Goal: Task Accomplishment & Management: Complete application form

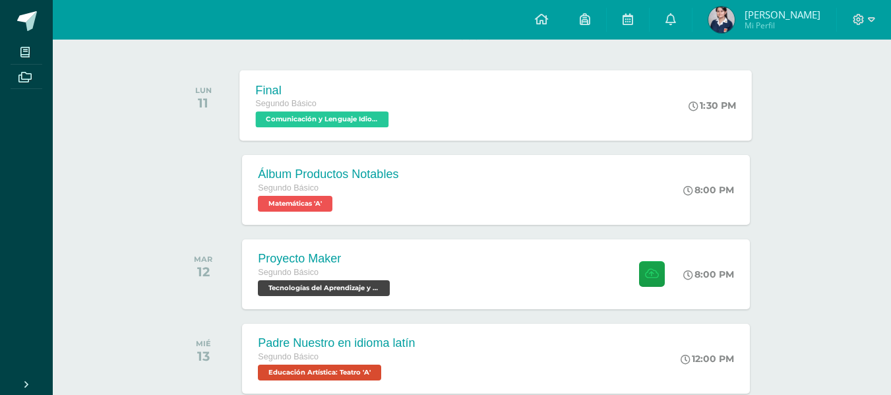
scroll to position [191, 0]
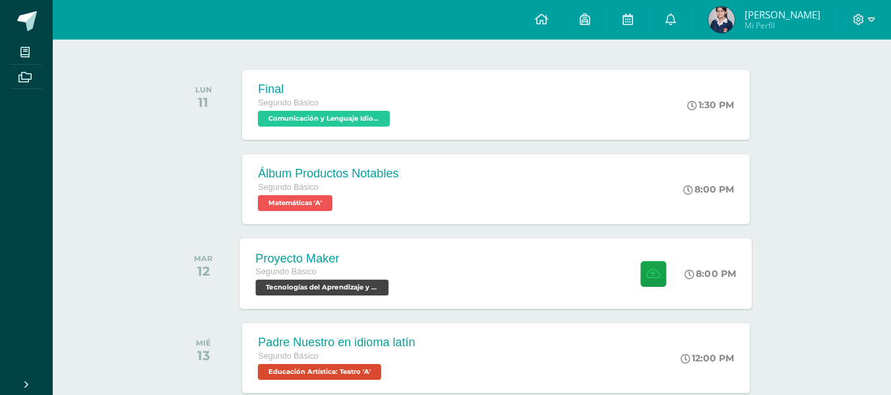
click at [521, 297] on div "Proyecto Maker Segundo Básico Tecnologías del Aprendizaje y la Comunicación 'A'…" at bounding box center [496, 273] width 513 height 71
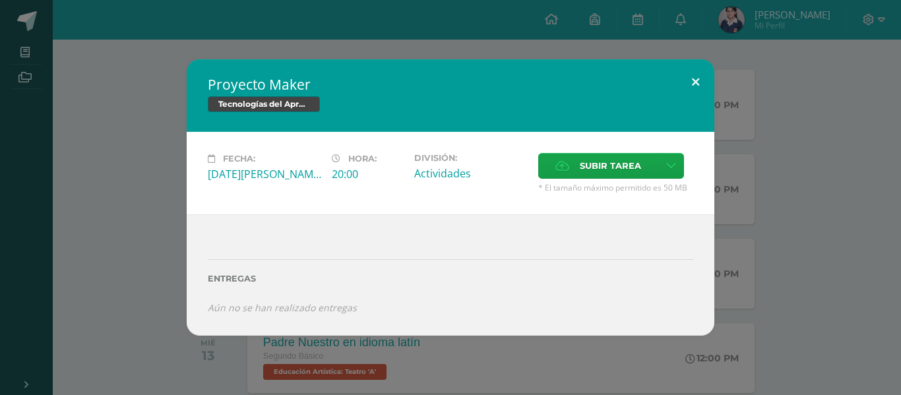
click at [704, 77] on button at bounding box center [696, 81] width 38 height 45
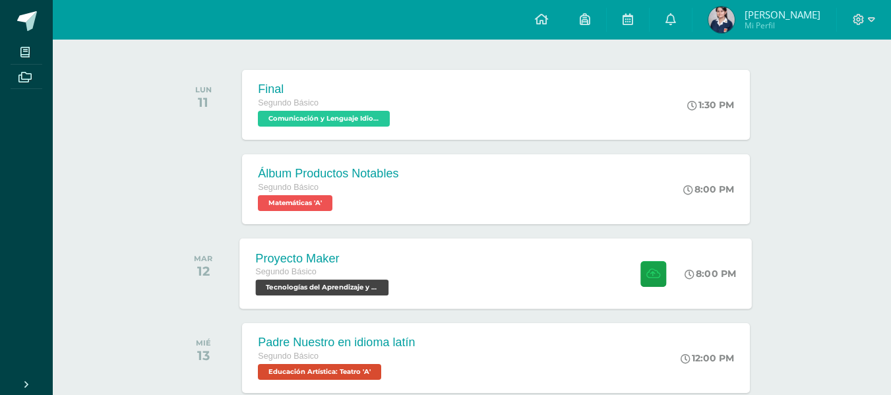
click at [482, 267] on div "Proyecto Maker Segundo Básico Tecnologías del Aprendizaje y la Comunicación 'A'…" at bounding box center [496, 273] width 513 height 71
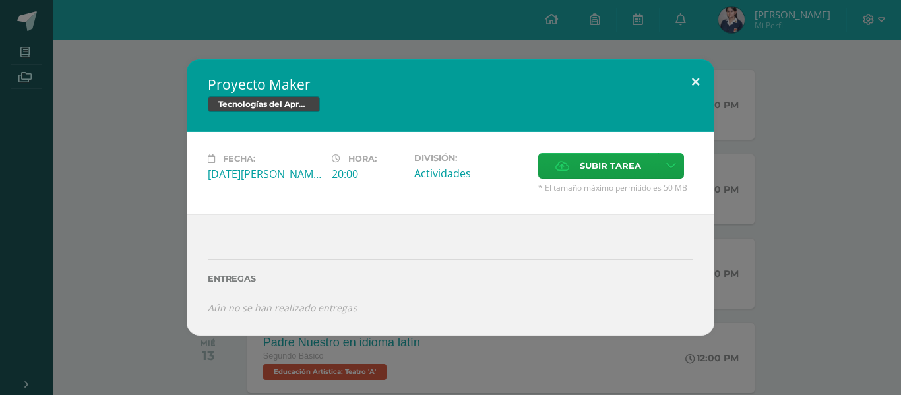
click at [697, 88] on button at bounding box center [696, 81] width 38 height 45
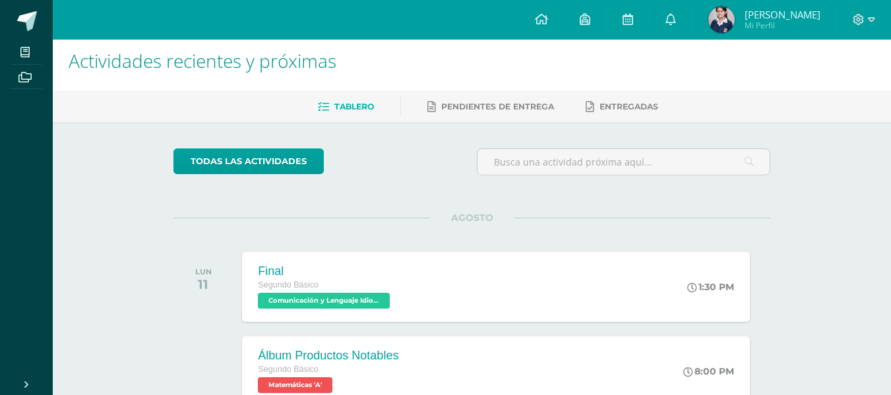
scroll to position [0, 0]
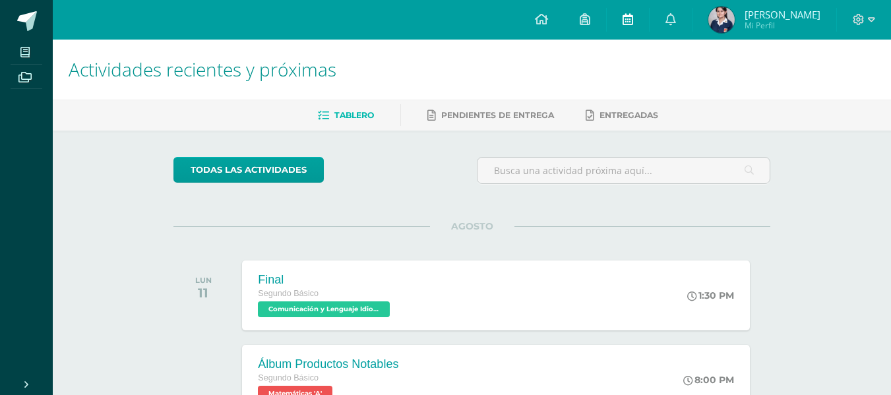
click at [633, 20] on icon at bounding box center [628, 19] width 11 height 12
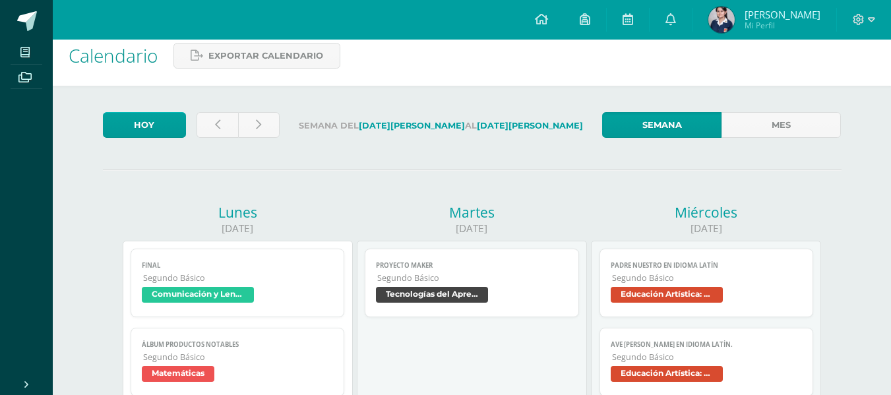
scroll to position [13, 0]
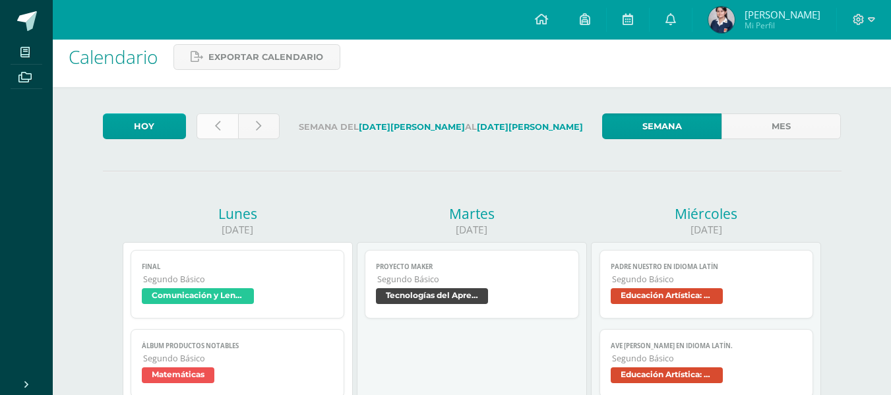
click at [218, 129] on icon at bounding box center [217, 126] width 5 height 11
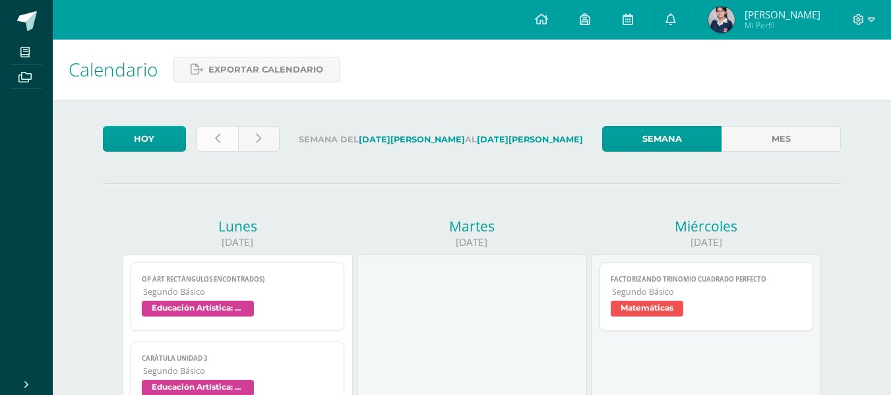
click at [220, 128] on link at bounding box center [218, 139] width 42 height 26
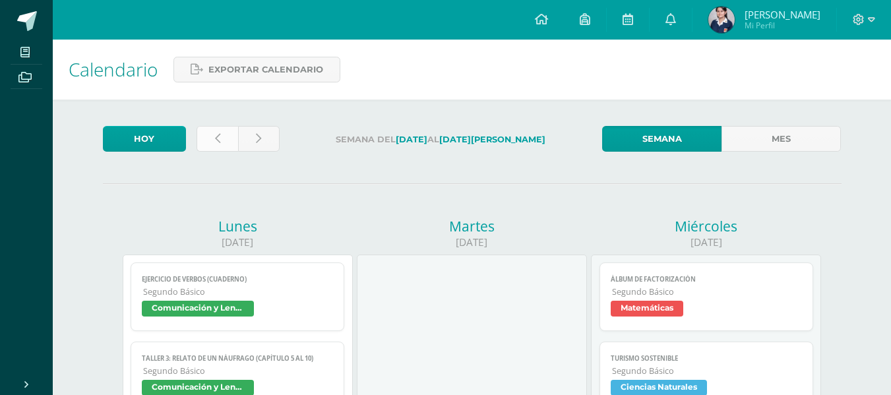
click at [224, 139] on link at bounding box center [218, 139] width 42 height 26
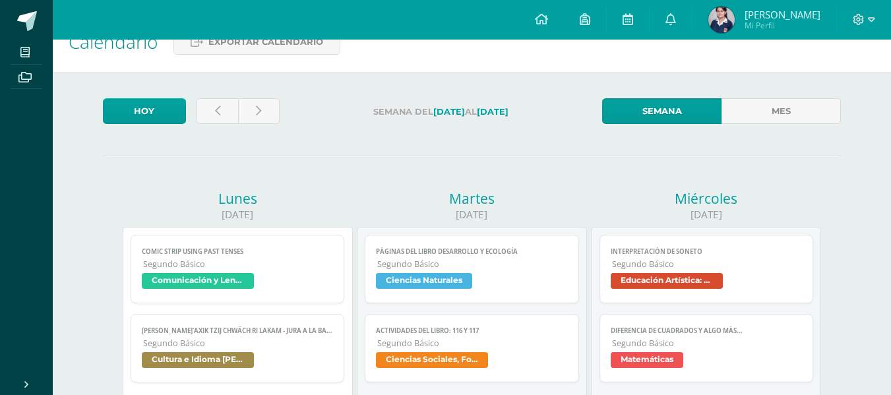
scroll to position [27, 0]
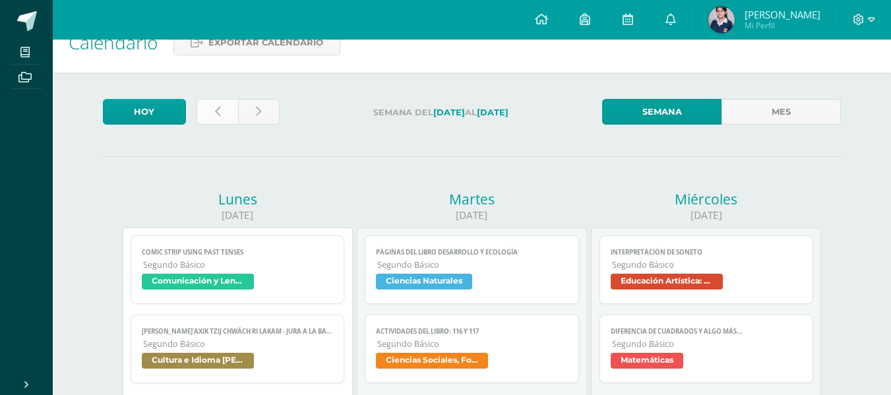
click at [220, 114] on link at bounding box center [218, 112] width 42 height 26
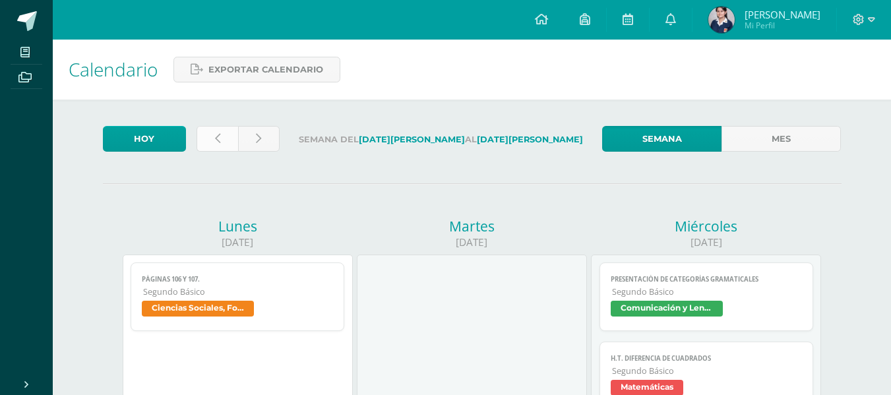
click at [231, 130] on link at bounding box center [218, 139] width 42 height 26
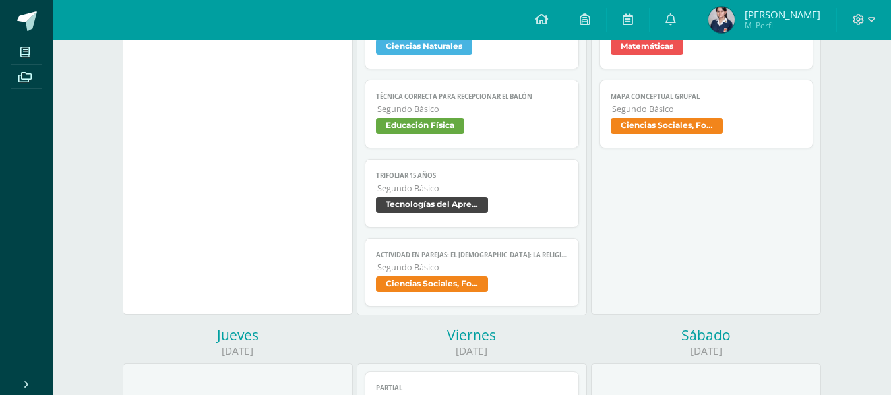
scroll to position [263, 0]
click at [479, 181] on link "Trifoliar 15 años Segundo Básico Tecnologías del Aprendizaje y la Comunicación" at bounding box center [472, 192] width 214 height 69
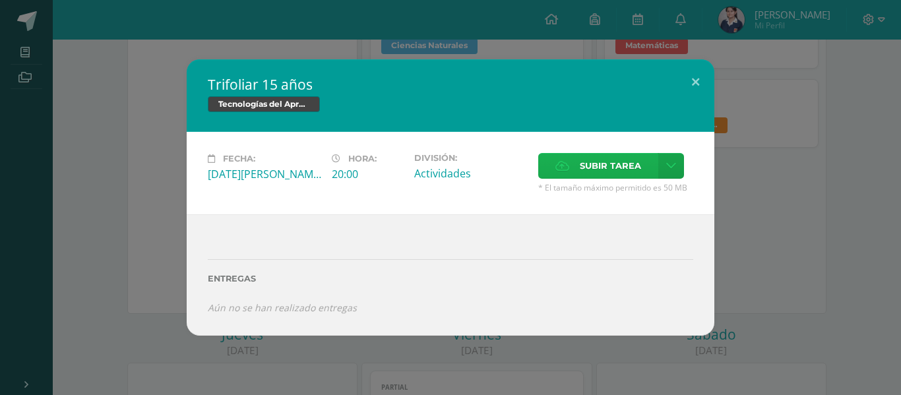
click at [627, 162] on span "Subir tarea" at bounding box center [610, 166] width 61 height 24
click at [0, 0] on input "Subir tarea" at bounding box center [0, 0] width 0 height 0
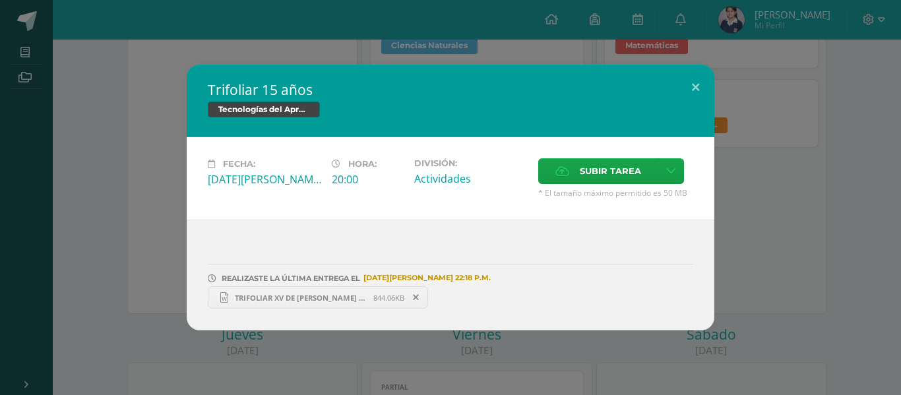
click at [328, 298] on span "TRIFOLIAR XV DE TANIA ROBLES COMPUTACIÓN.docx" at bounding box center [300, 298] width 145 height 10
click at [702, 84] on button at bounding box center [696, 87] width 38 height 45
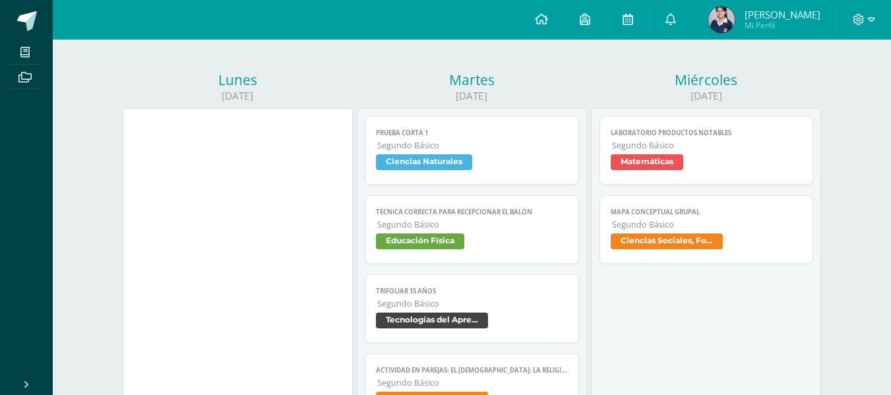
scroll to position [0, 0]
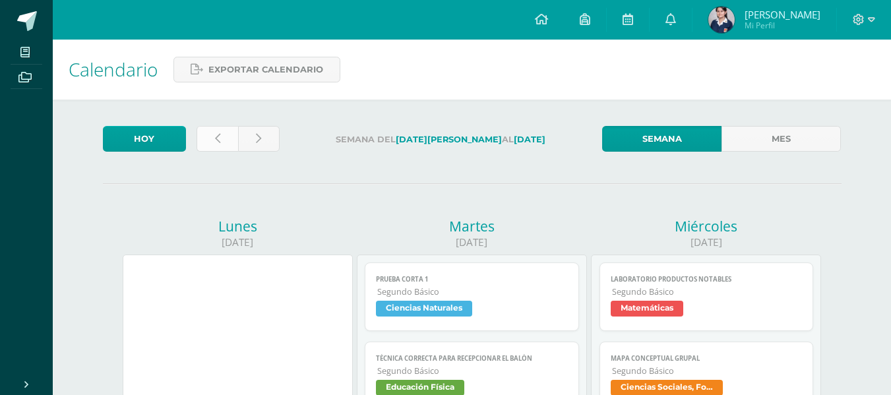
click at [229, 140] on link at bounding box center [218, 139] width 42 height 26
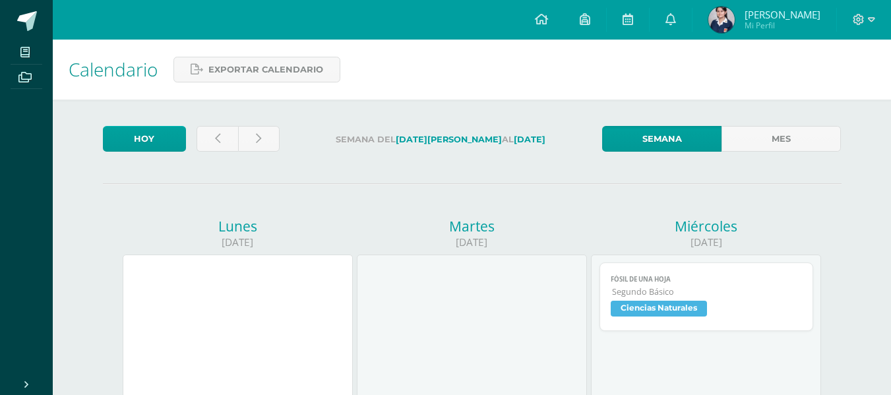
click at [227, 139] on link at bounding box center [218, 139] width 42 height 26
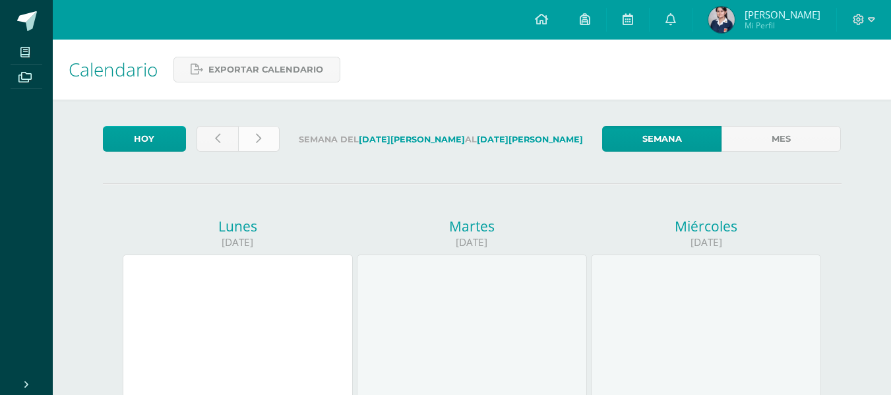
click at [268, 141] on link at bounding box center [259, 139] width 42 height 26
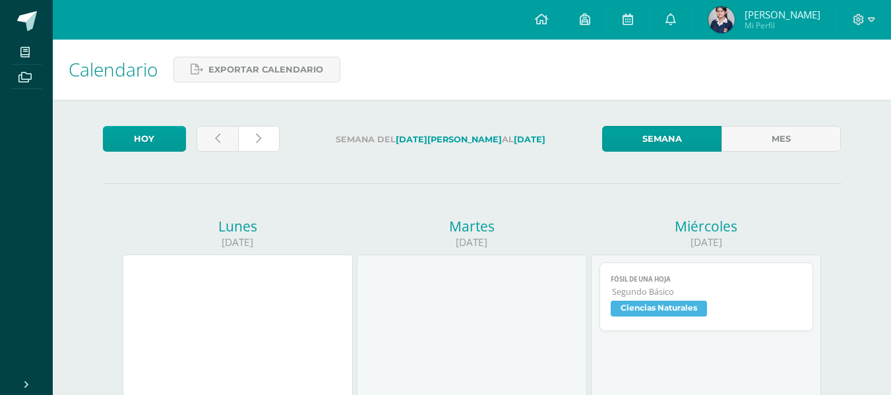
click at [268, 141] on link at bounding box center [259, 139] width 42 height 26
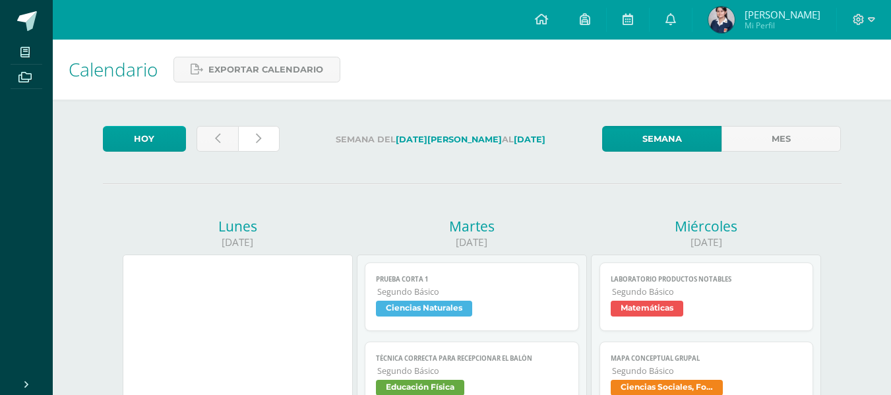
click at [268, 141] on link at bounding box center [259, 139] width 42 height 26
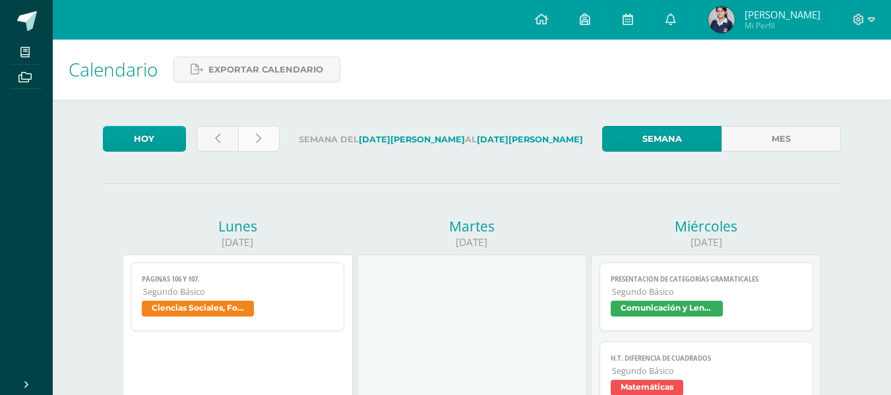
click at [273, 132] on link at bounding box center [259, 139] width 42 height 26
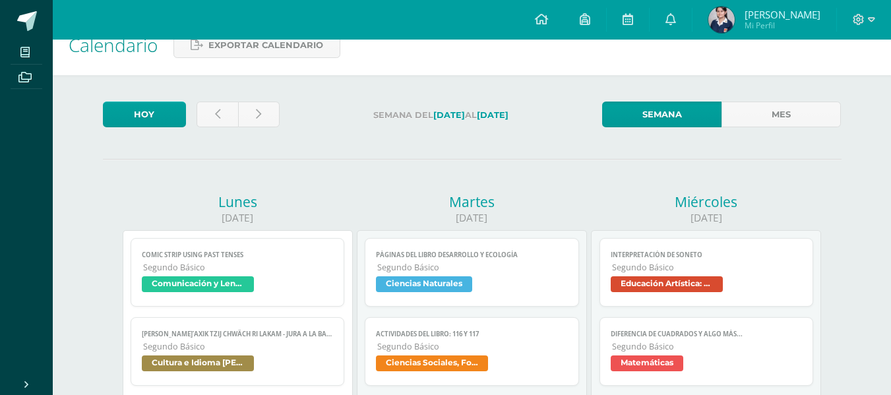
scroll to position [24, 0]
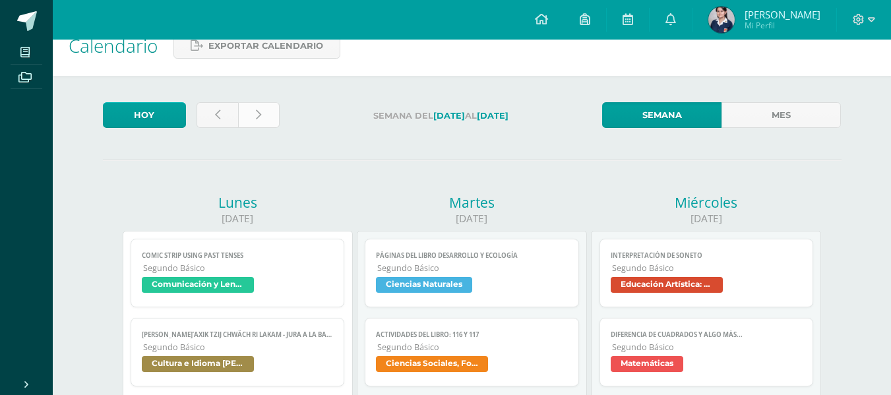
click at [261, 112] on link at bounding box center [259, 115] width 42 height 26
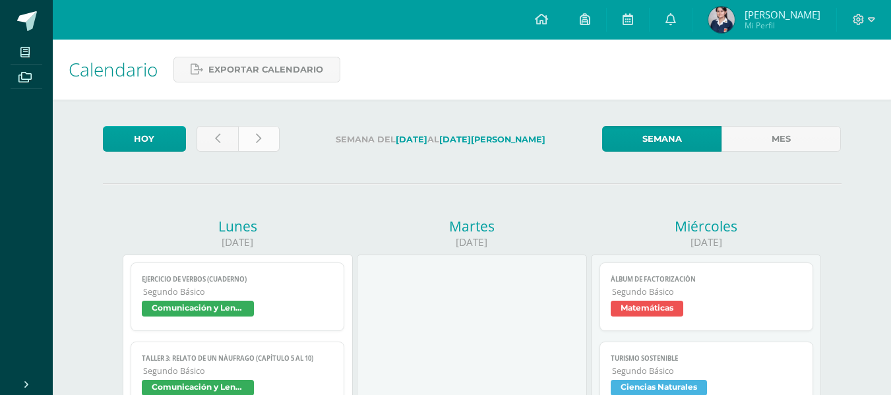
click at [268, 127] on link at bounding box center [259, 139] width 42 height 26
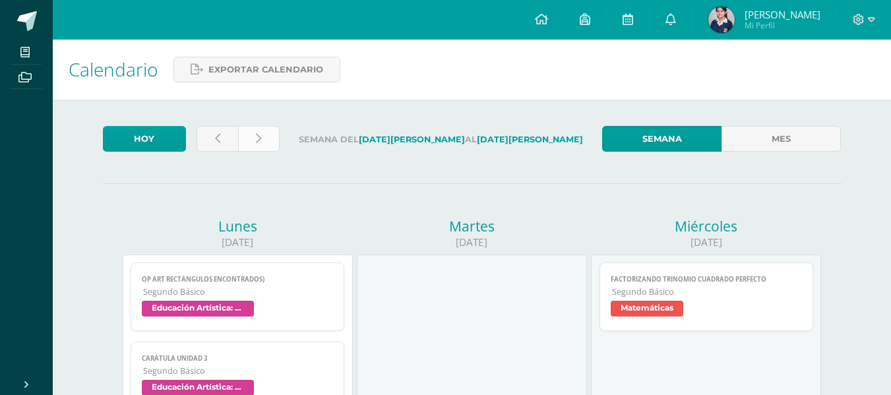
click at [268, 150] on link at bounding box center [259, 139] width 42 height 26
